Goal: Task Accomplishment & Management: Manage account settings

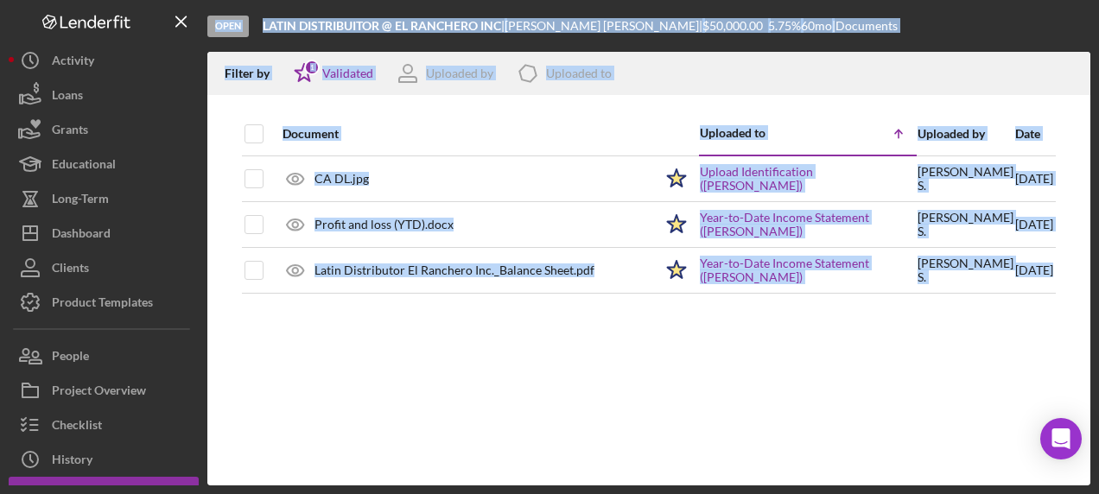
scroll to position [95, 0]
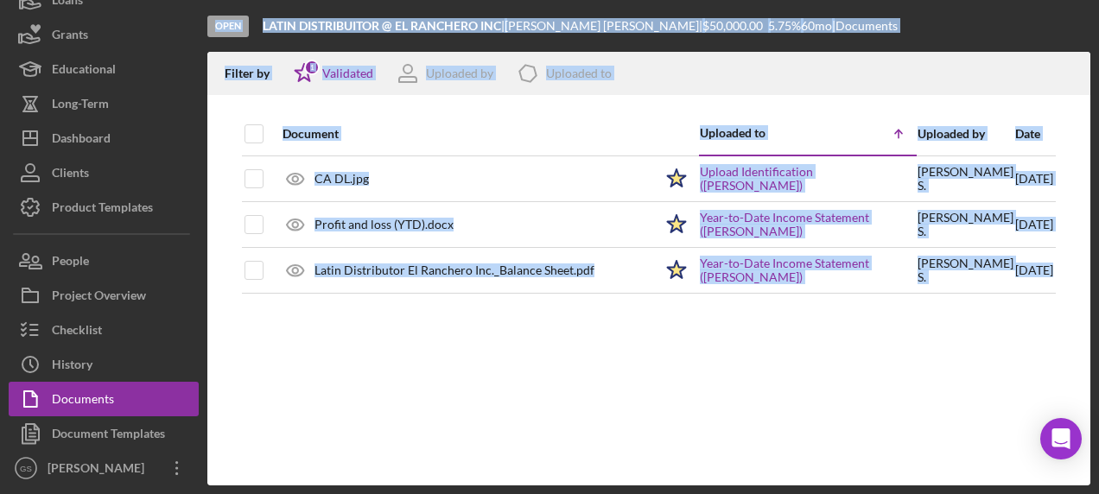
click at [491, 402] on div "Document Uploaded to Icon/Table Sort Arrow Uploaded by Date CA DL.jpg Icon/Star…" at bounding box center [648, 298] width 883 height 373
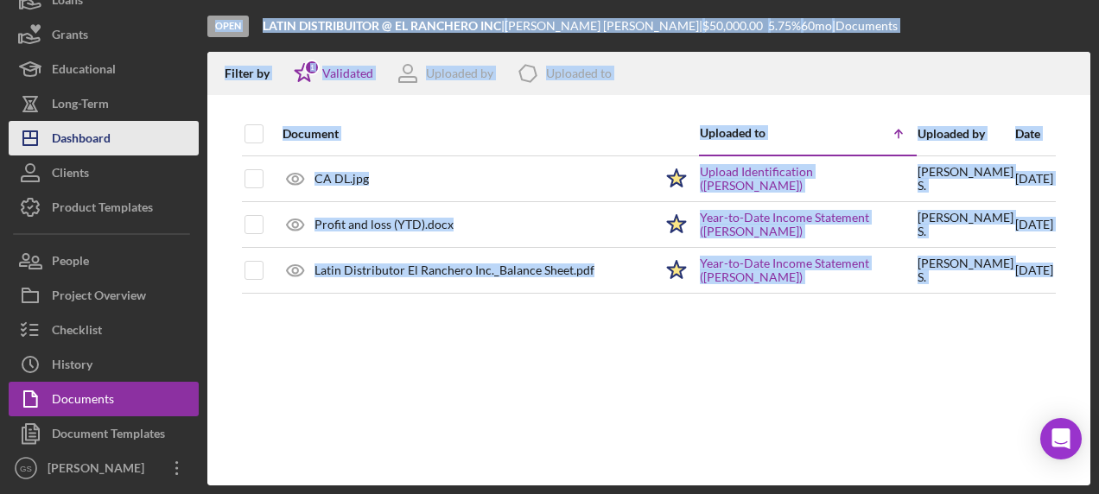
click at [137, 121] on button "Icon/Dashboard Dashboard" at bounding box center [104, 138] width 190 height 35
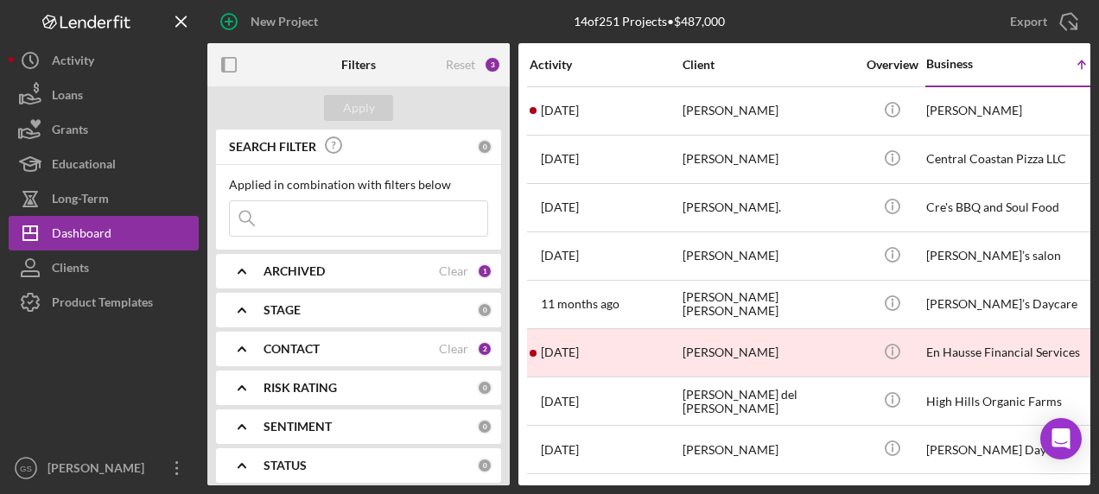
click at [99, 375] on div at bounding box center [104, 385] width 190 height 131
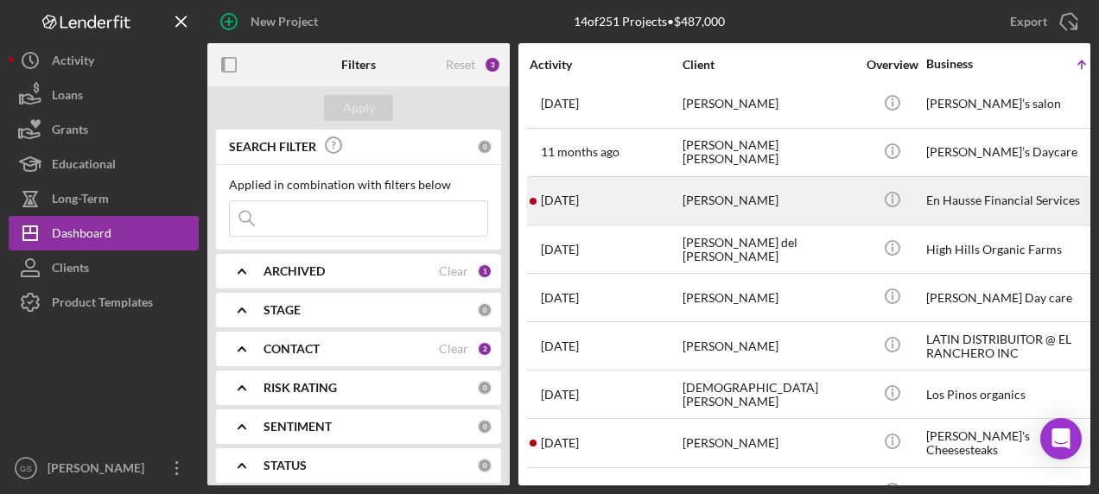
scroll to position [173, 0]
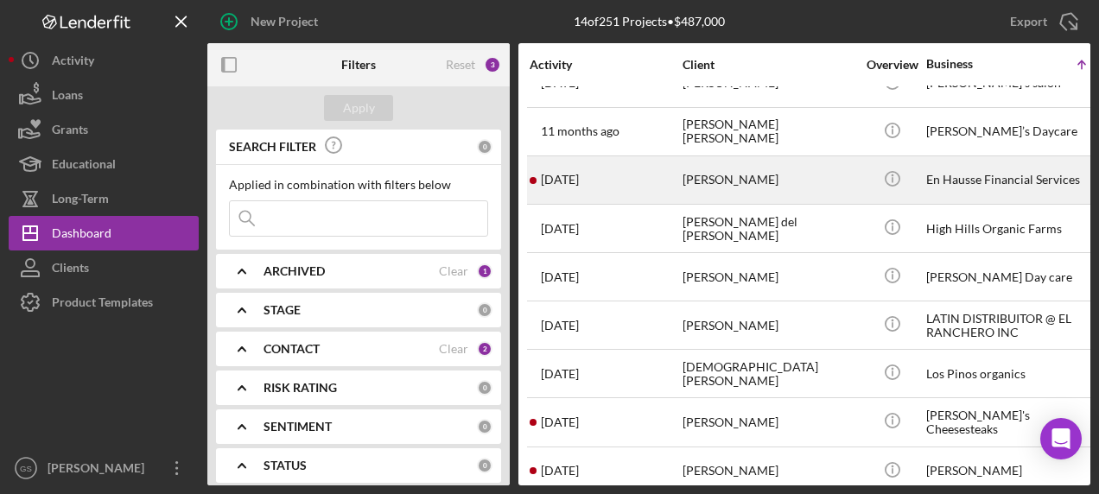
click at [809, 332] on div "[PERSON_NAME]" at bounding box center [769, 326] width 173 height 46
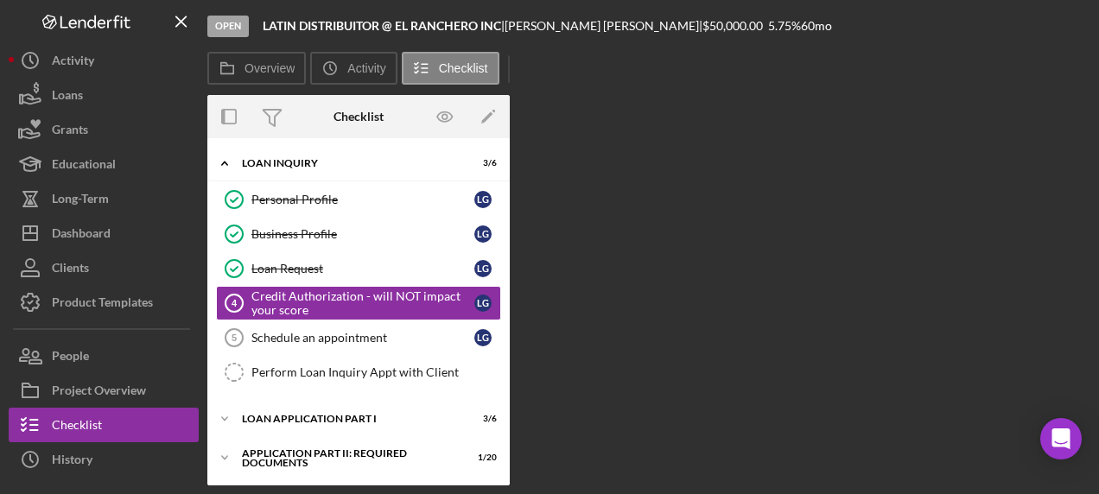
click at [809, 332] on div "Overview Internal Workflow Stage Open Icon/Dropdown Arrow Archive (can unarchiv…" at bounding box center [648, 290] width 883 height 391
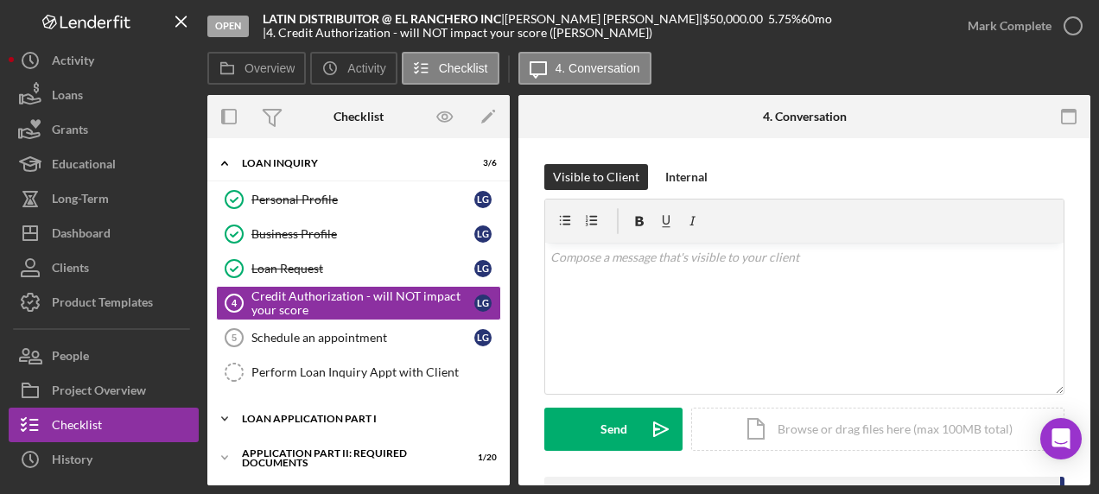
click at [431, 414] on div "Loan Application Part I" at bounding box center [365, 419] width 246 height 10
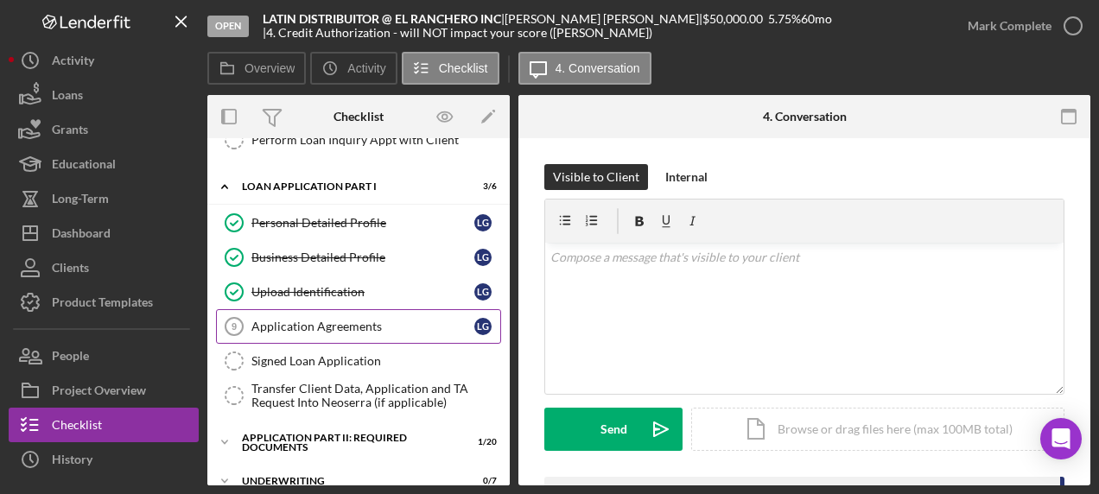
scroll to position [259, 0]
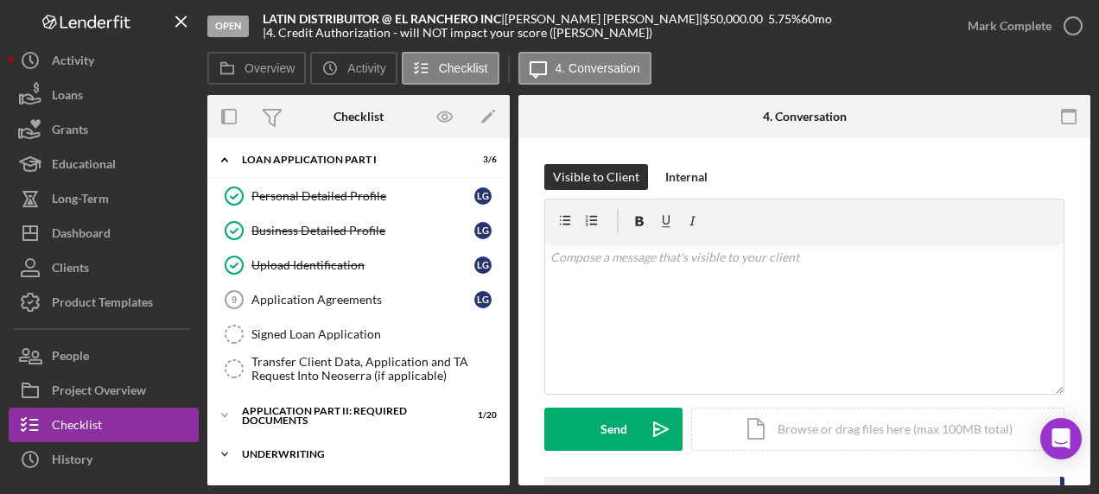
click at [375, 440] on div "Icon/Expander Underwriting 0 / 7" at bounding box center [358, 454] width 303 height 35
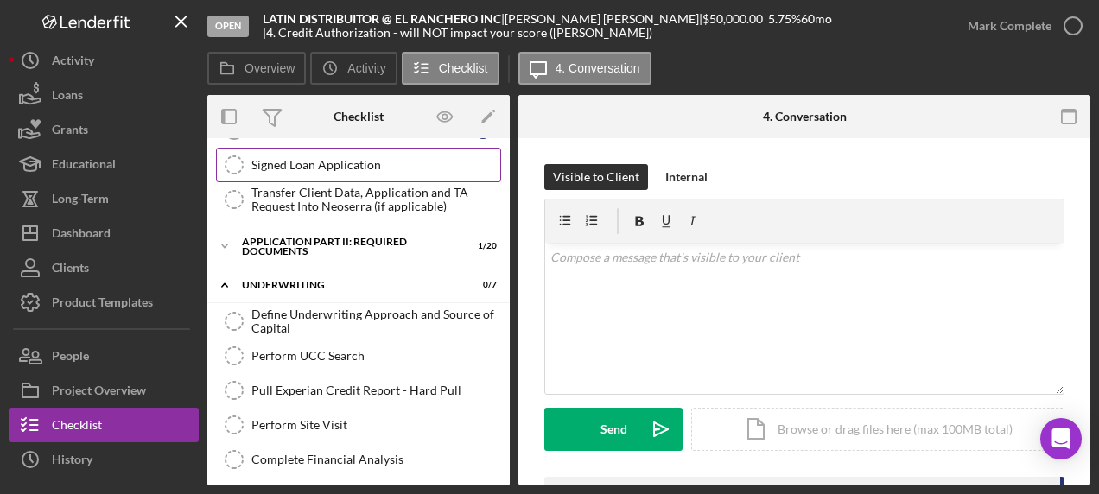
scroll to position [432, 0]
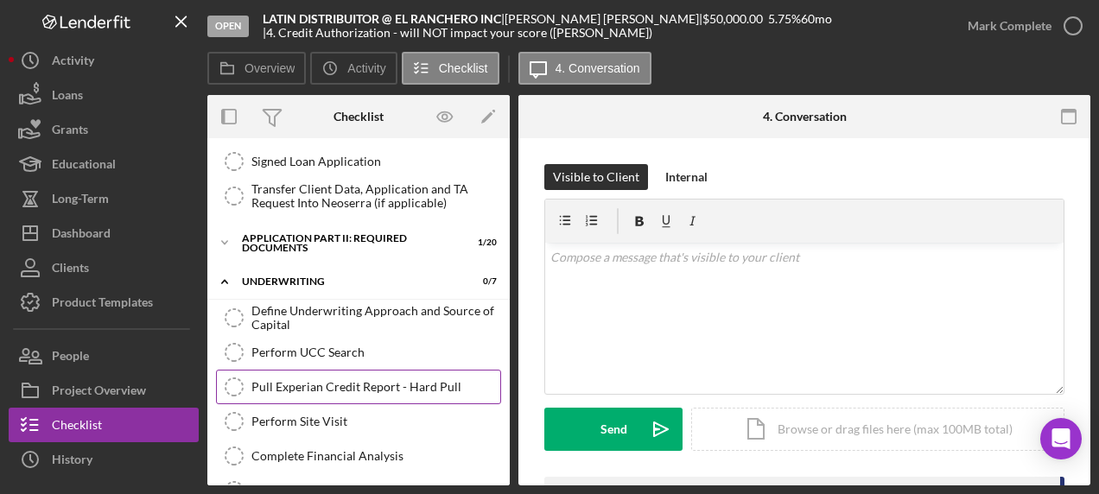
click at [412, 381] on div "Pull Experian Credit Report - Hard Pull" at bounding box center [376, 387] width 249 height 14
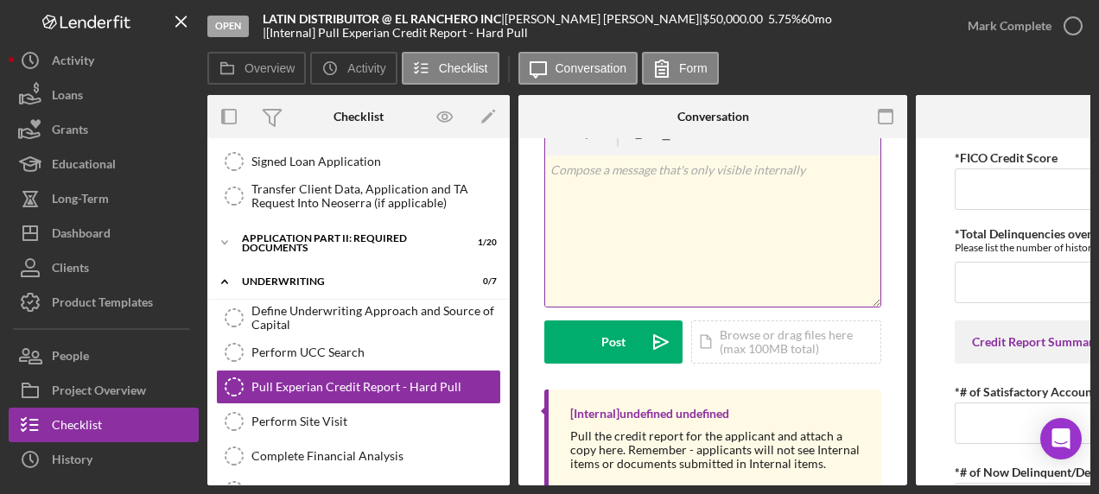
scroll to position [99, 0]
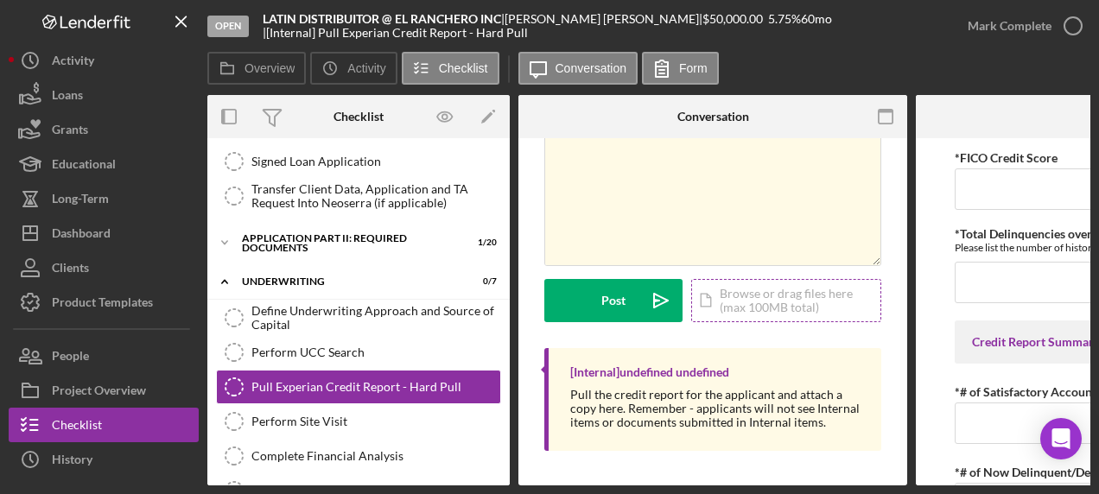
click at [800, 289] on div "Icon/Document Browse or drag files here (max 100MB total) Tap to choose files o…" at bounding box center [786, 300] width 190 height 43
